Goal: Information Seeking & Learning: Learn about a topic

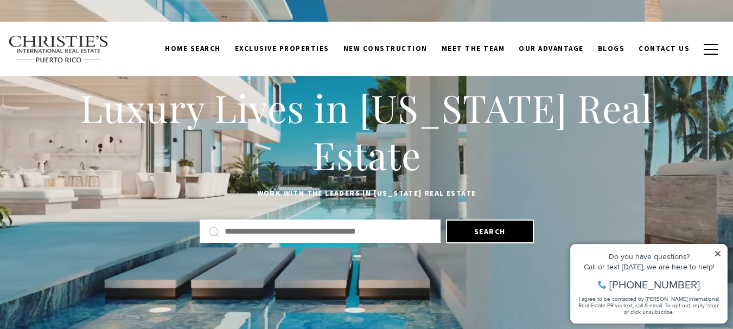
click at [366, 65] on div "Home Search Dorado Beach Rio Grande Humacao Coastal San Juan Guaynabo Puerto Ri…" at bounding box center [366, 49] width 716 height 40
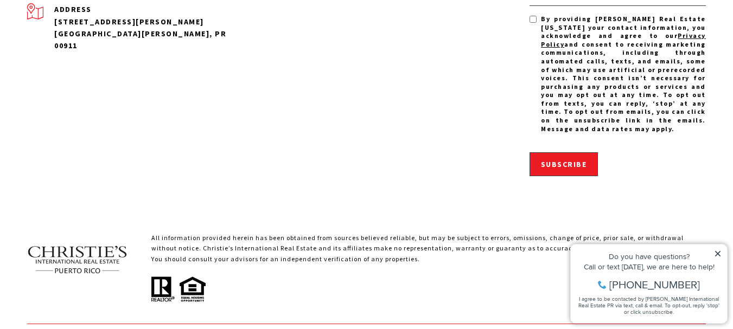
scroll to position [3577, 0]
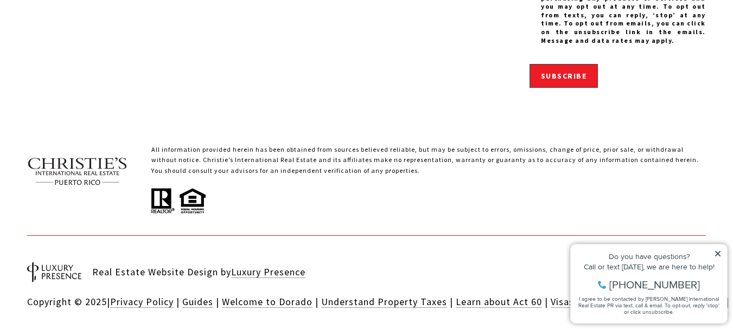
click at [719, 255] on icon at bounding box center [717, 253] width 5 height 5
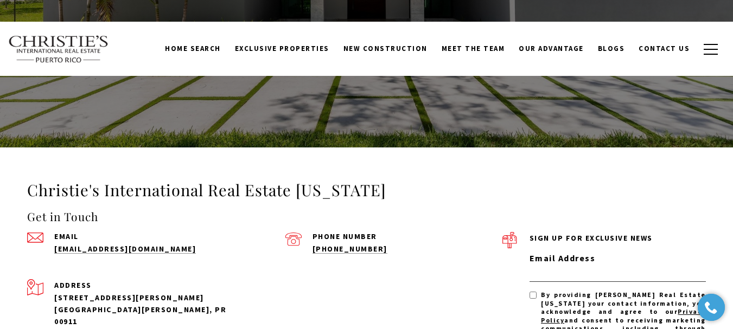
scroll to position [3212, 0]
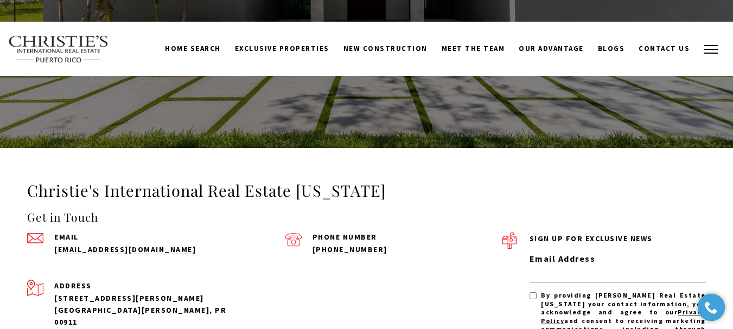
click at [710, 50] on button "button" at bounding box center [710, 49] width 28 height 31
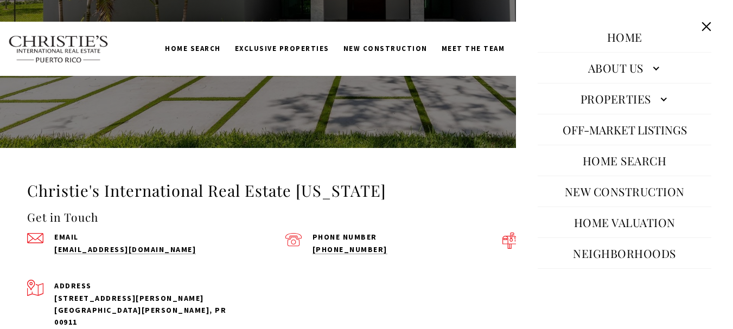
click at [591, 68] on link "About Us" at bounding box center [625, 68] width 174 height 26
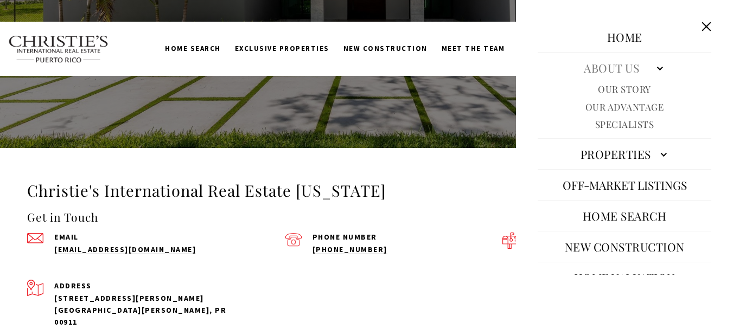
click at [628, 86] on link "Our Story" at bounding box center [624, 89] width 53 height 12
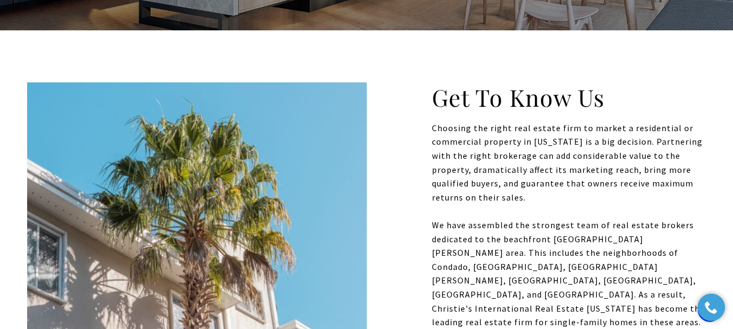
drag, startPoint x: 524, startPoint y: 201, endPoint x: 431, endPoint y: 131, distance: 116.6
click at [432, 131] on p "Choosing the right real estate firm to market a residential or commercial prope…" at bounding box center [569, 294] width 274 height 347
copy p "Choosing the right real estate firm to market a residential or commercial prope…"
